Goal: Task Accomplishment & Management: Use online tool/utility

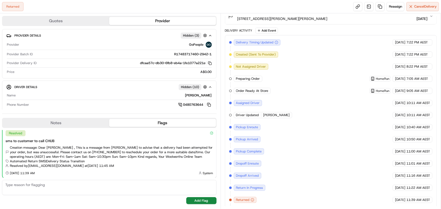
scroll to position [109, 0]
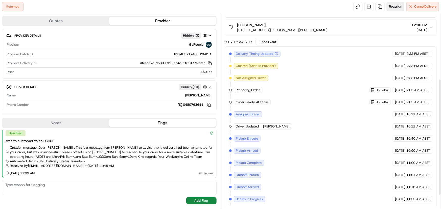
click at [393, 5] on span "Reassign" at bounding box center [395, 6] width 13 height 5
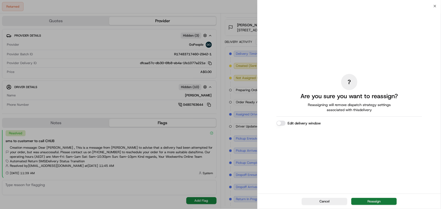
click at [371, 201] on button "Reassign" at bounding box center [373, 201] width 45 height 7
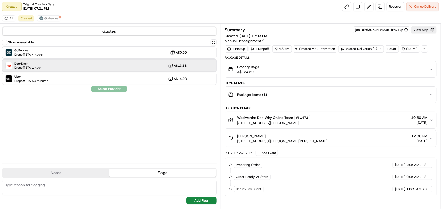
click at [53, 67] on div "DoorDash Dropoff ETA 1 hour A$13.63" at bounding box center [109, 66] width 215 height 12
click at [104, 88] on button "Assign Provider" at bounding box center [109, 89] width 36 height 6
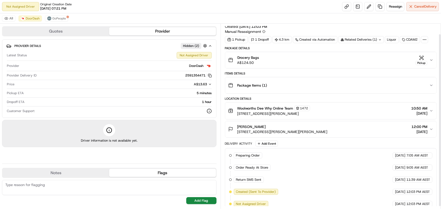
scroll to position [13, 0]
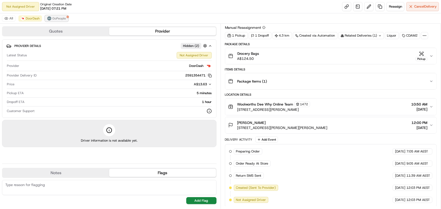
click at [56, 20] on span "GoPeople" at bounding box center [59, 18] width 14 height 4
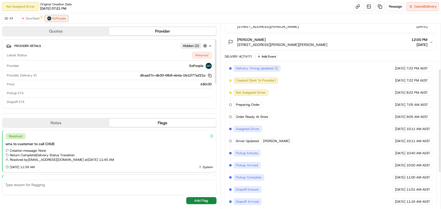
scroll to position [142, 0]
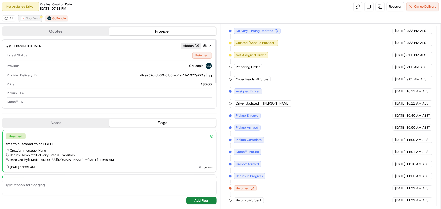
click at [30, 18] on span "DoorDash" at bounding box center [33, 18] width 14 height 4
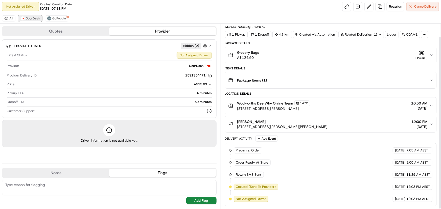
scroll to position [13, 0]
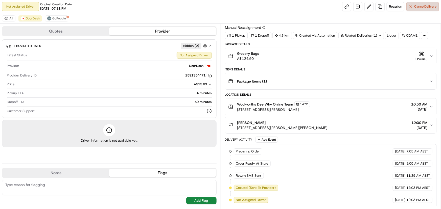
click at [423, 7] on span "Cancel Delivery" at bounding box center [425, 6] width 22 height 5
click at [22, 16] on img at bounding box center [23, 18] width 4 height 4
click at [428, 5] on span "Cancel Delivery" at bounding box center [425, 6] width 22 height 5
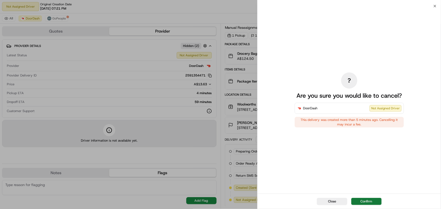
click at [366, 201] on button "Confirm" at bounding box center [366, 201] width 30 height 7
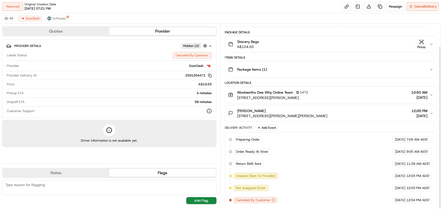
scroll to position [26, 0]
click at [56, 18] on span "GoPeople" at bounding box center [59, 18] width 14 height 4
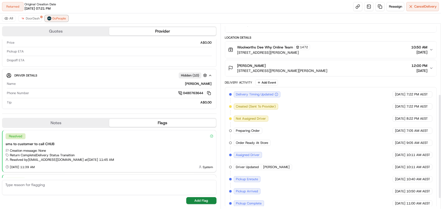
scroll to position [142, 0]
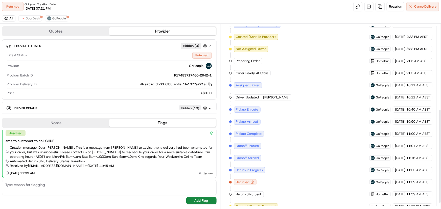
scroll to position [178, 0]
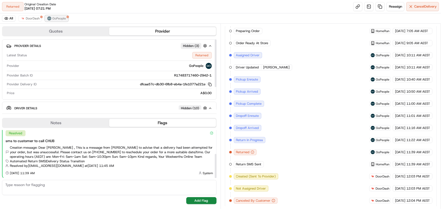
click at [51, 17] on button "GoPeople" at bounding box center [56, 18] width 23 height 6
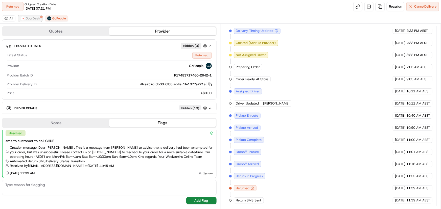
click at [33, 19] on span "DoorDash" at bounding box center [33, 18] width 14 height 4
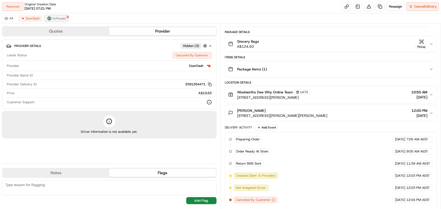
click at [53, 18] on span "GoPeople" at bounding box center [59, 18] width 14 height 4
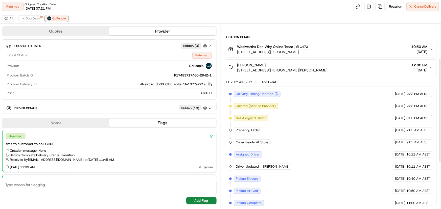
scroll to position [28, 0]
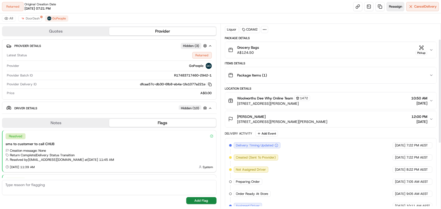
click at [392, 5] on span "Reassign" at bounding box center [395, 6] width 13 height 5
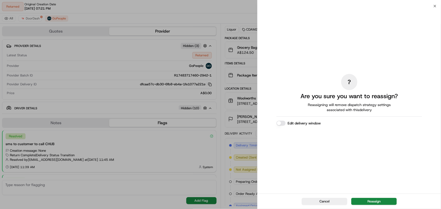
click at [278, 123] on button "Edit delivery window" at bounding box center [280, 123] width 9 height 5
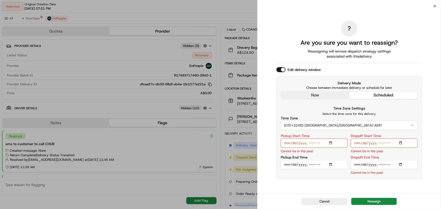
click at [331, 143] on input "Pickup Start Time" at bounding box center [314, 143] width 67 height 9
type input "2025-08-16T14:00"
click at [331, 159] on input "Pickup End Time" at bounding box center [314, 158] width 67 height 9
type input "2025-08-16T14:05"
click at [375, 198] on div "Cancel Reassign" at bounding box center [349, 201] width 183 height 15
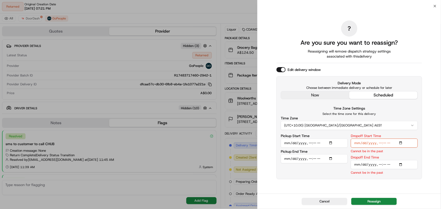
click at [374, 143] on input "Dropoff Start Time" at bounding box center [384, 143] width 67 height 9
click at [401, 142] on input "Dropoff Start Time" at bounding box center [384, 143] width 67 height 9
type input "2025-08-16T14:56"
click at [402, 165] on input "Dropoff End Time" at bounding box center [384, 164] width 67 height 9
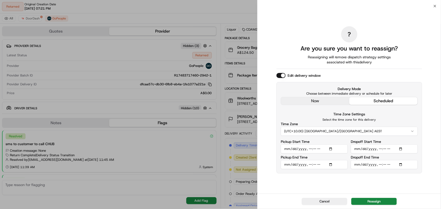
type input "2025-08-16T15:00"
click at [396, 180] on div "? Are you sure you want to reassign? Reassigning will remove dispatch strategy …" at bounding box center [349, 100] width 146 height 186
click at [401, 147] on input "Dropoff Start Time" at bounding box center [384, 149] width 67 height 9
type input "2025-08-16T14:55"
click at [400, 179] on div "? Are you sure you want to reassign? Reassigning will remove dispatch strategy …" at bounding box center [349, 100] width 146 height 186
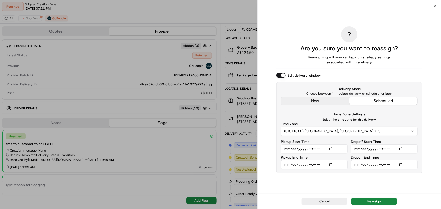
click at [375, 200] on button "Reassign" at bounding box center [373, 201] width 45 height 7
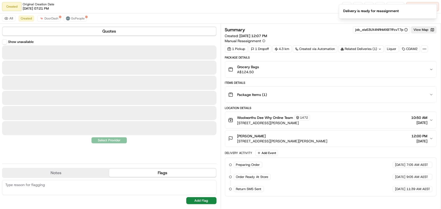
scroll to position [0, 0]
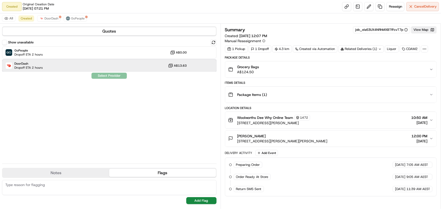
click at [72, 66] on div "DoorDash Dropoff ETA 2 hours A$13.63" at bounding box center [109, 66] width 215 height 12
click at [101, 75] on button "Assign Provider" at bounding box center [109, 76] width 36 height 6
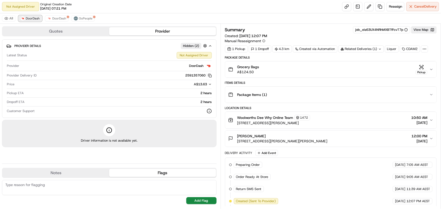
click at [33, 18] on span "DoorDash" at bounding box center [33, 18] width 14 height 4
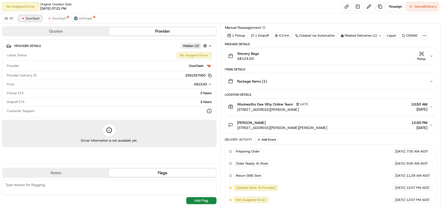
click at [31, 18] on span "DoorDash" at bounding box center [33, 18] width 14 height 4
